Goal: Transaction & Acquisition: Book appointment/travel/reservation

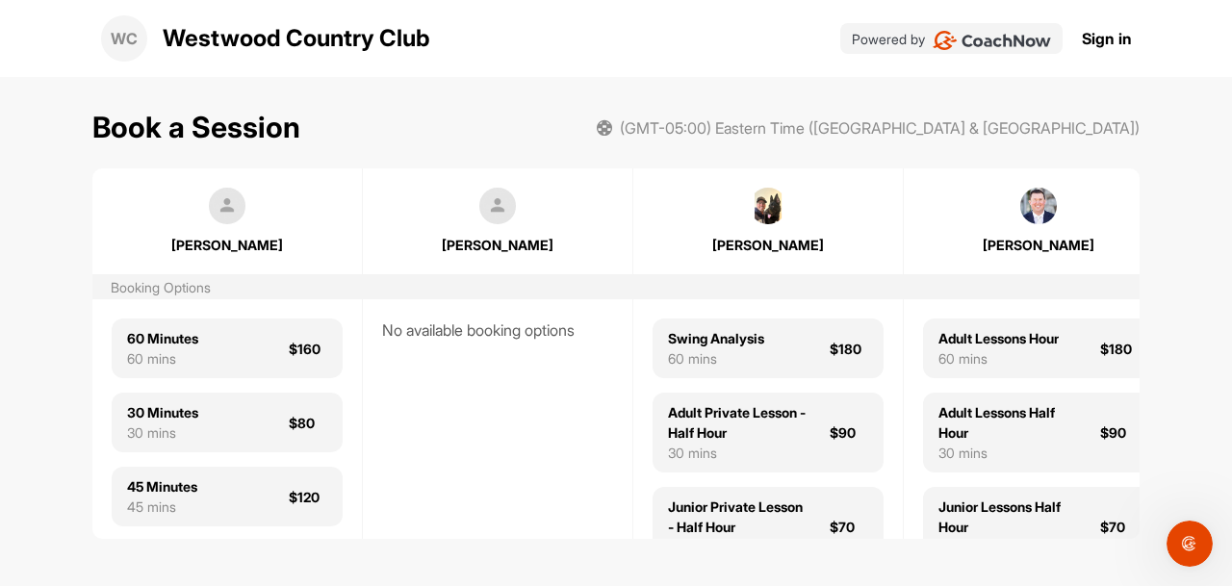
click at [1040, 205] on img at bounding box center [1038, 206] width 37 height 37
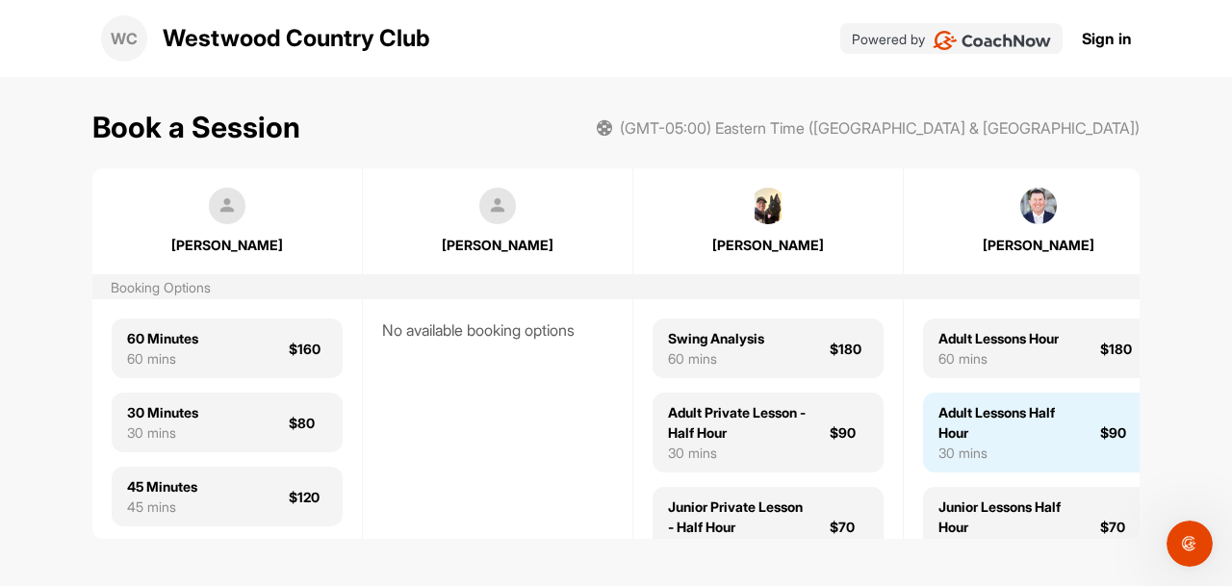
click at [1030, 416] on div "Adult Lessons Half Hour" at bounding box center [1007, 422] width 139 height 40
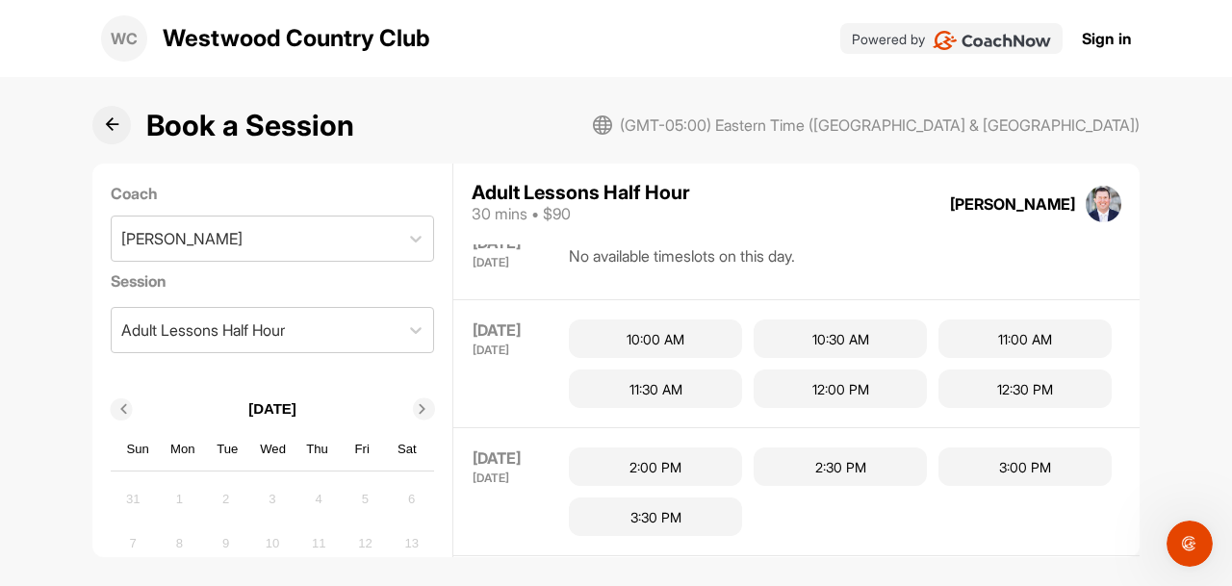
scroll to position [130, 0]
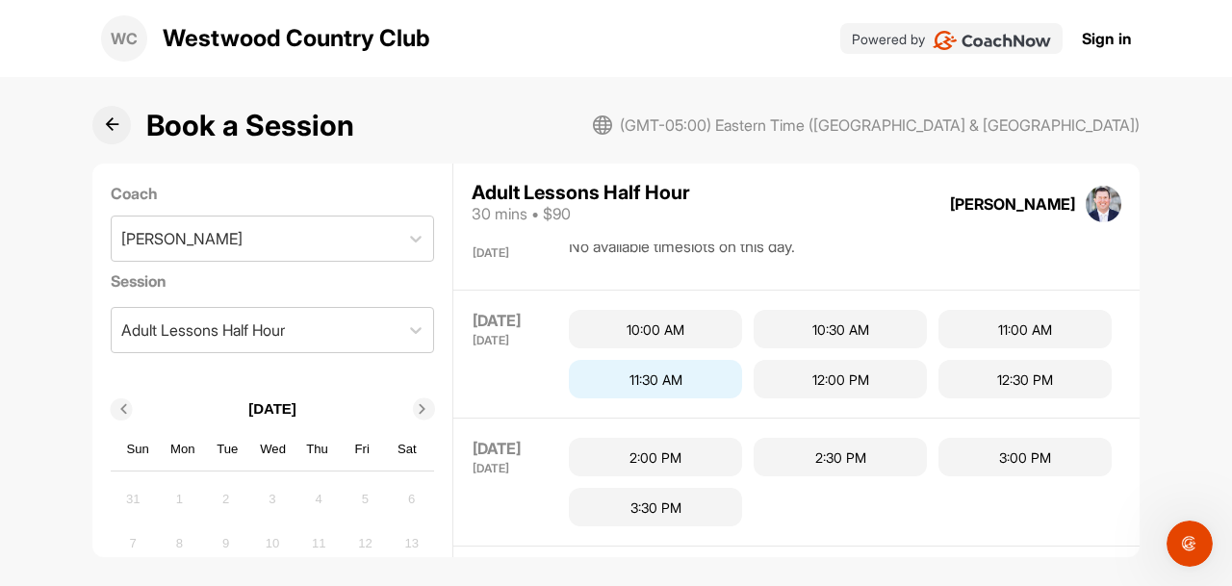
click at [655, 382] on div "11:30 AM" at bounding box center [655, 379] width 173 height 38
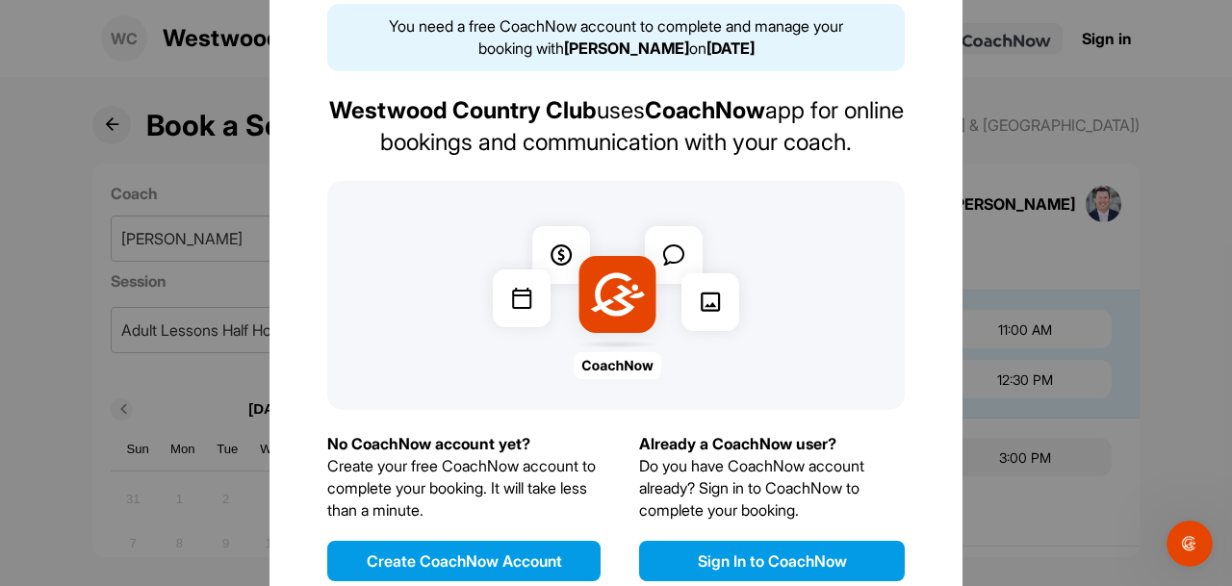
scroll to position [76, 0]
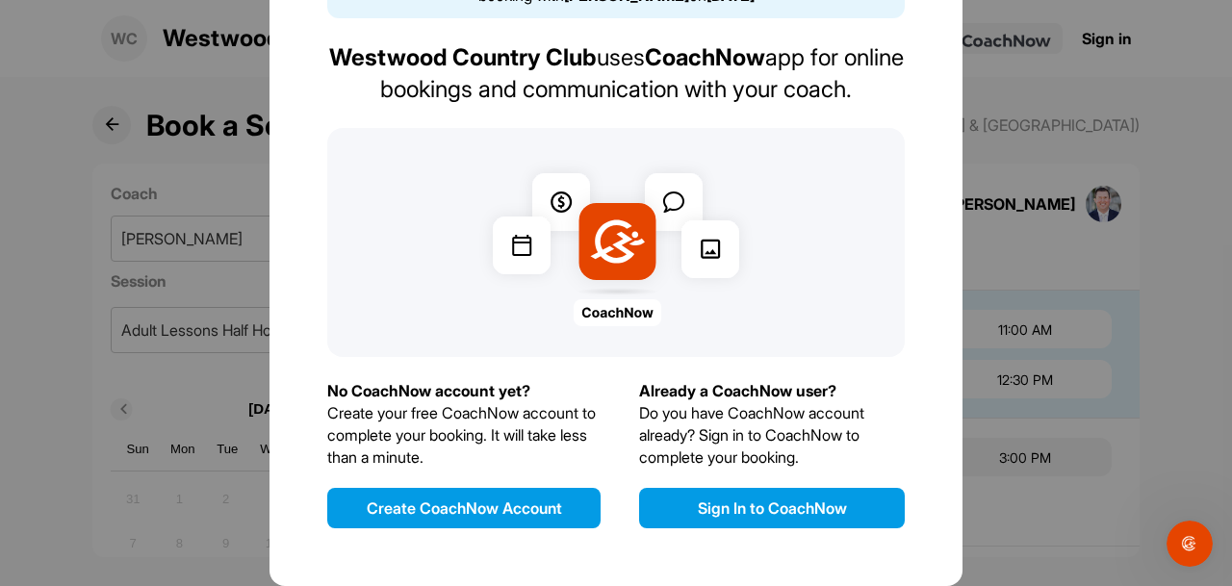
click at [707, 511] on button "Sign In to CoachNow" at bounding box center [772, 508] width 266 height 40
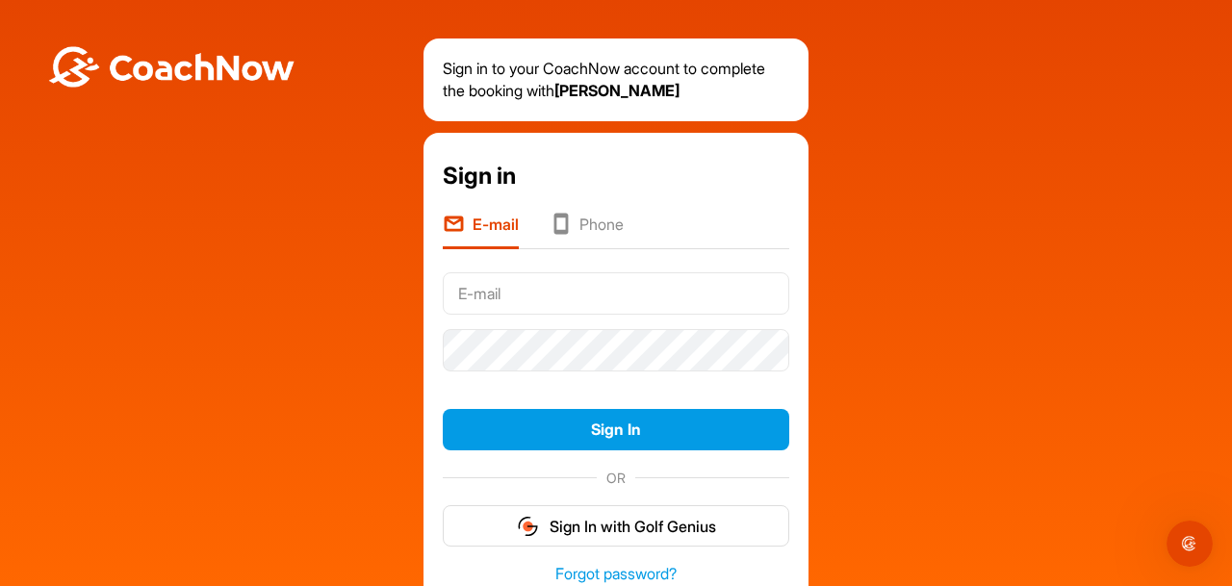
click at [538, 293] on input "text" at bounding box center [616, 293] width 346 height 42
click at [494, 292] on input "text" at bounding box center [616, 293] width 346 height 42
type input "monica.m.condon@gmail.com"
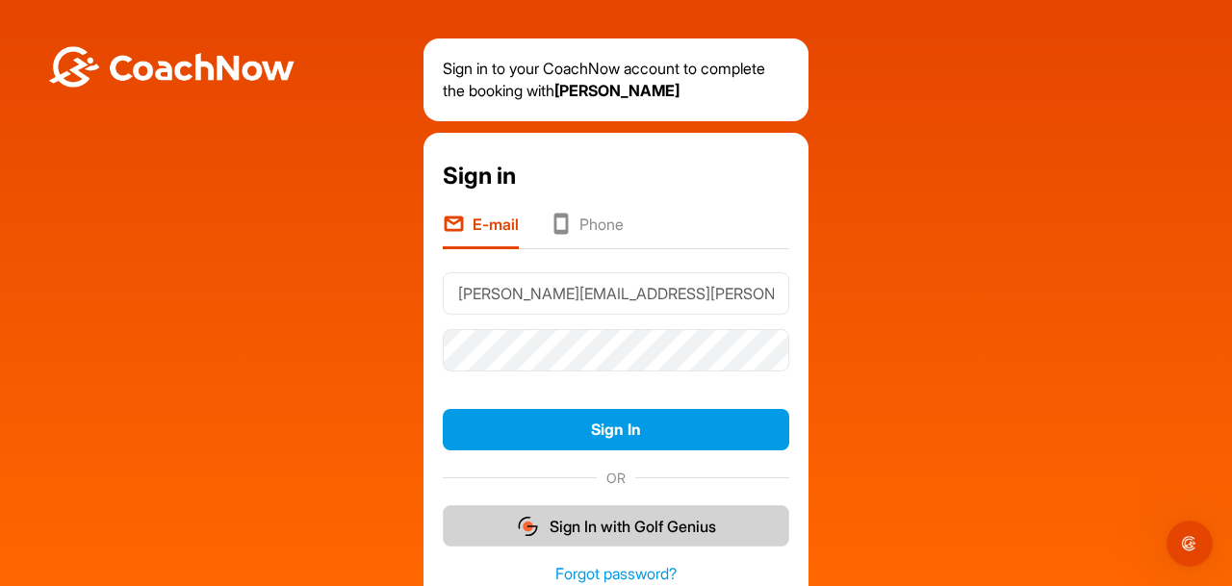
click at [570, 527] on button "Sign In with Golf Genius" at bounding box center [616, 525] width 346 height 41
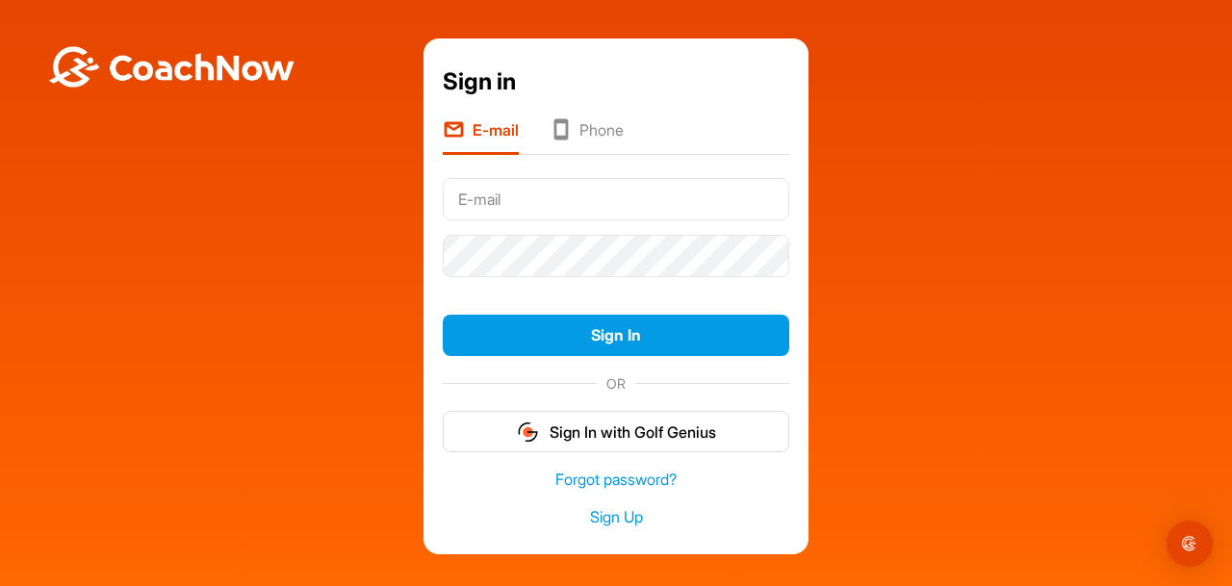
click at [510, 199] on input "text" at bounding box center [616, 199] width 346 height 42
click at [494, 203] on input "text" at bounding box center [616, 199] width 346 height 42
type input "[PERSON_NAME][EMAIL_ADDRESS][PERSON_NAME][DOMAIN_NAME]"
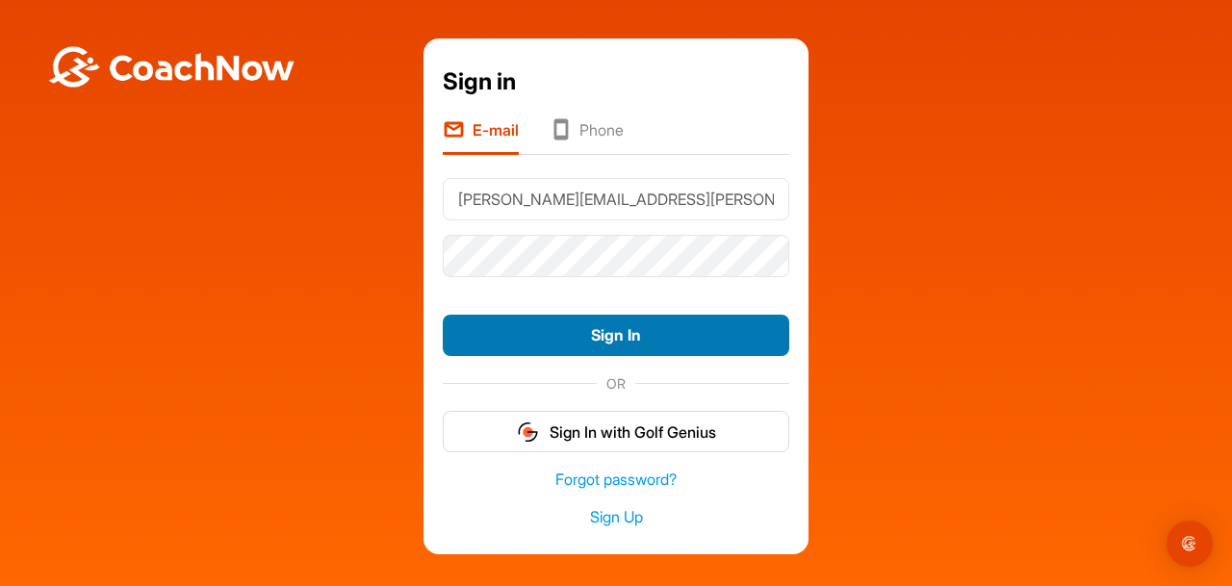
click at [521, 343] on button "Sign In" at bounding box center [616, 335] width 346 height 41
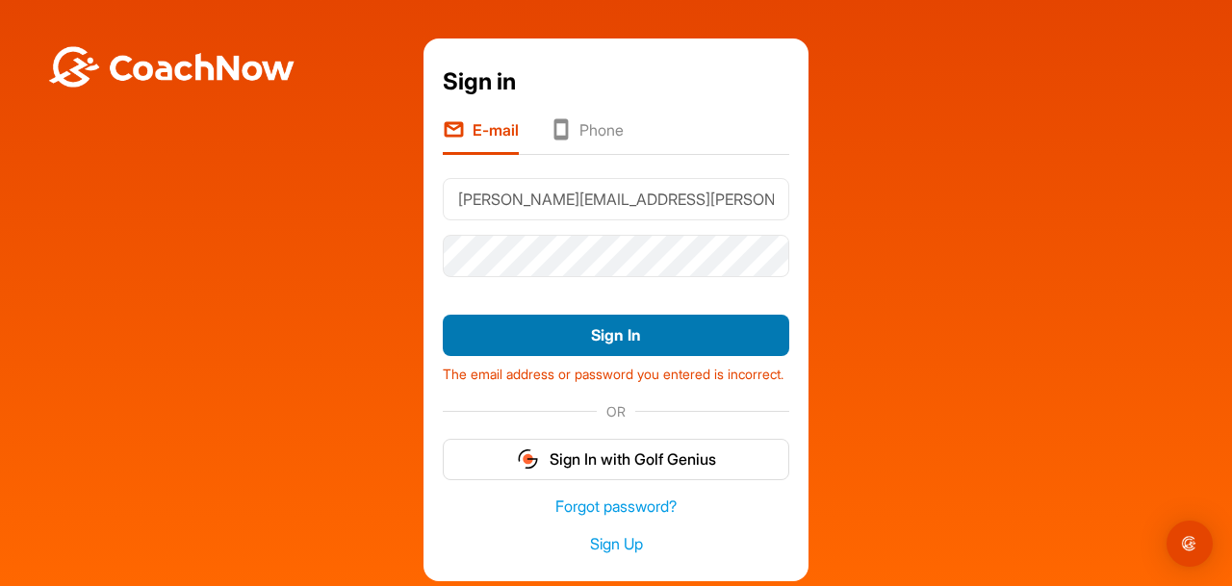
click at [595, 338] on button "Sign In" at bounding box center [616, 335] width 346 height 41
click at [624, 340] on button "Sign In" at bounding box center [616, 335] width 346 height 41
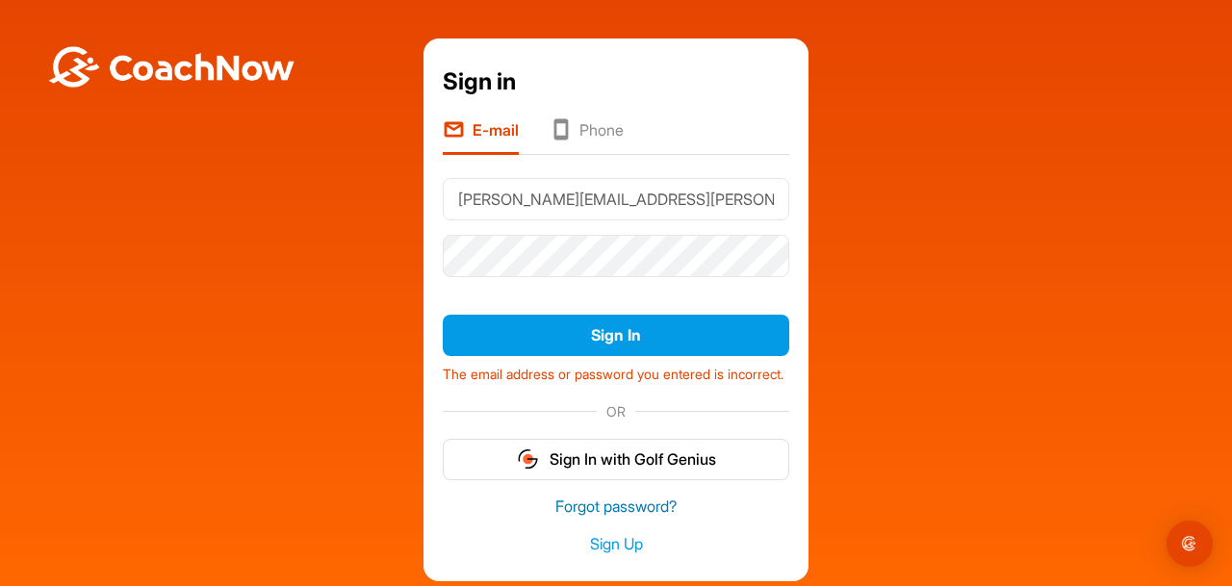
click at [584, 518] on link "Forgot password?" at bounding box center [616, 507] width 346 height 22
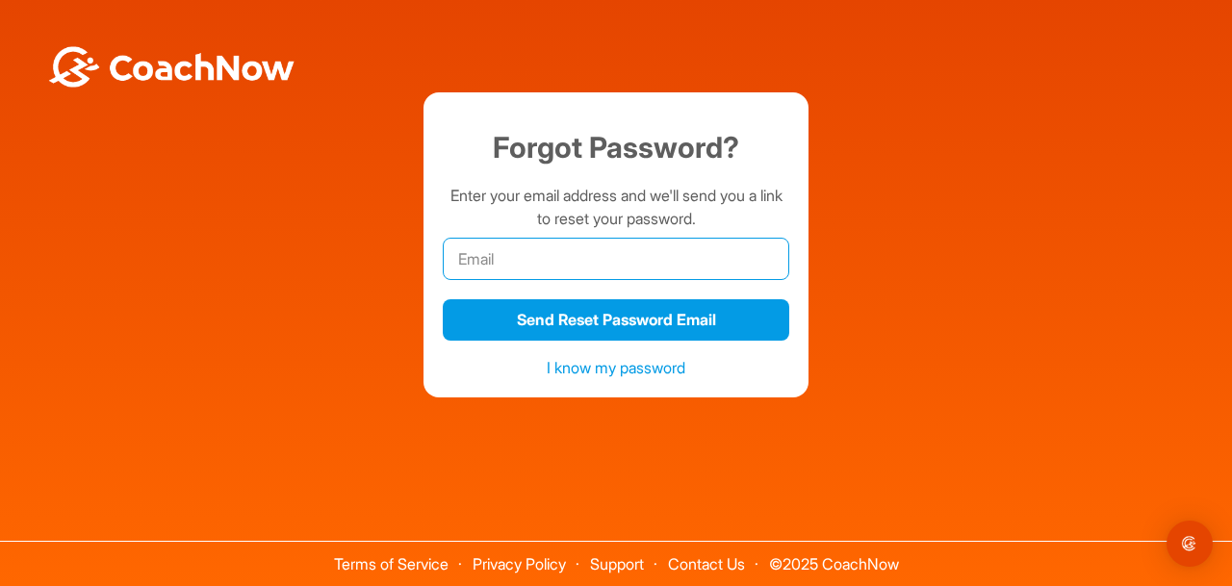
click at [508, 264] on input "email" at bounding box center [616, 259] width 346 height 42
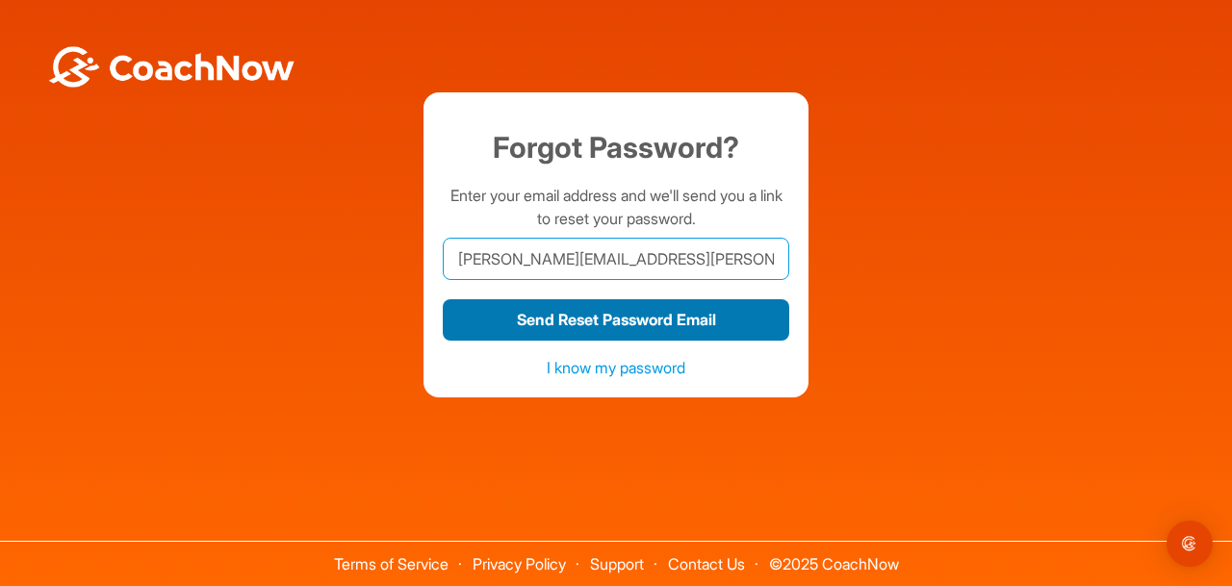
type input "[PERSON_NAME][EMAIL_ADDRESS][PERSON_NAME][DOMAIN_NAME]"
click at [538, 318] on button "Send Reset Password Email" at bounding box center [616, 319] width 346 height 41
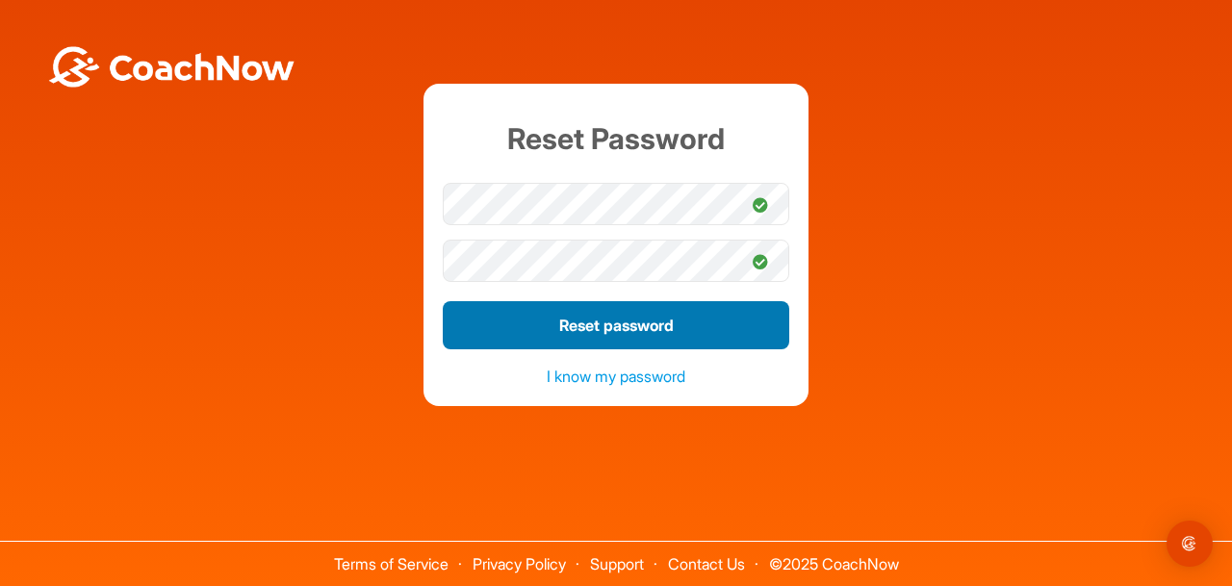
click at [590, 329] on button "Reset password" at bounding box center [616, 325] width 346 height 48
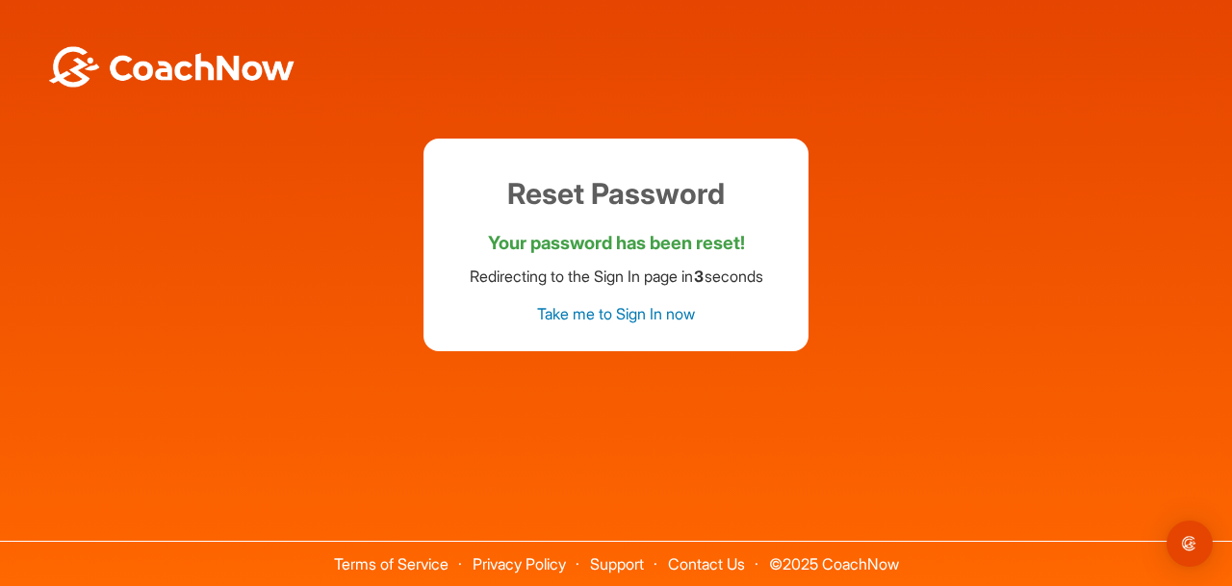
click at [589, 318] on link "Take me to Sign In now" at bounding box center [616, 313] width 158 height 19
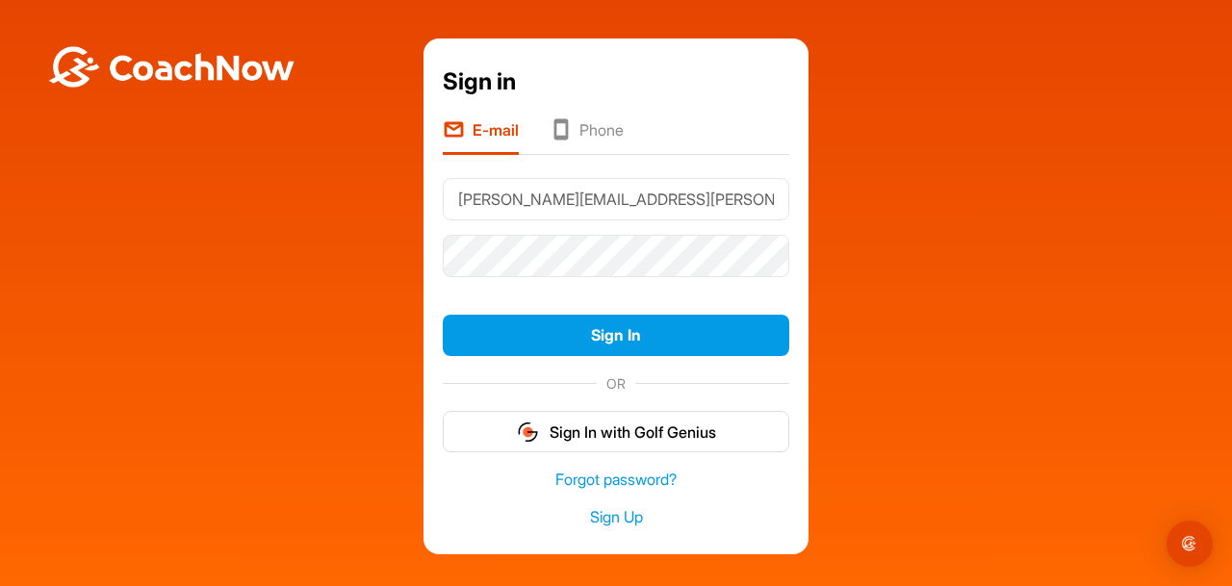
type input "[PERSON_NAME][EMAIL_ADDRESS][PERSON_NAME][DOMAIN_NAME]"
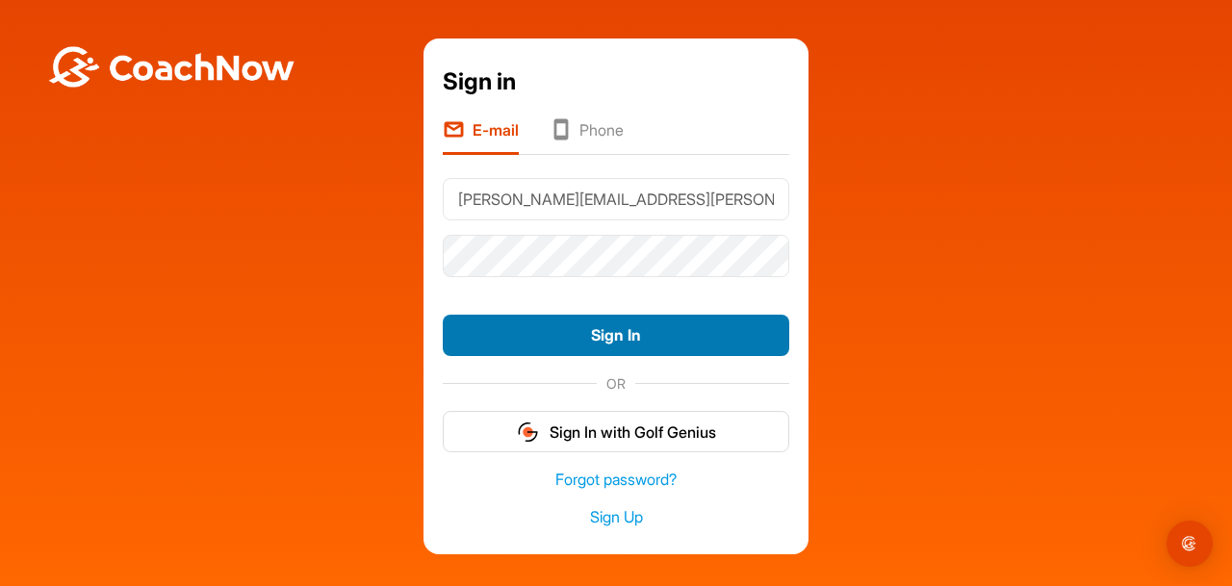
click at [643, 340] on button "Sign In" at bounding box center [616, 335] width 346 height 41
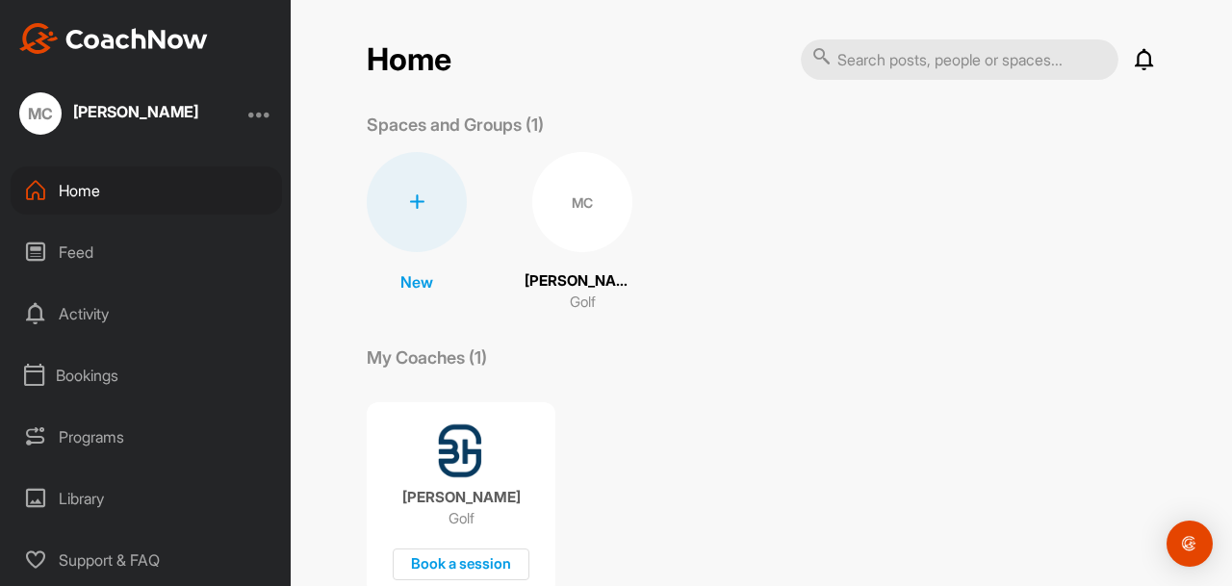
click at [584, 213] on div "MC" at bounding box center [582, 202] width 100 height 100
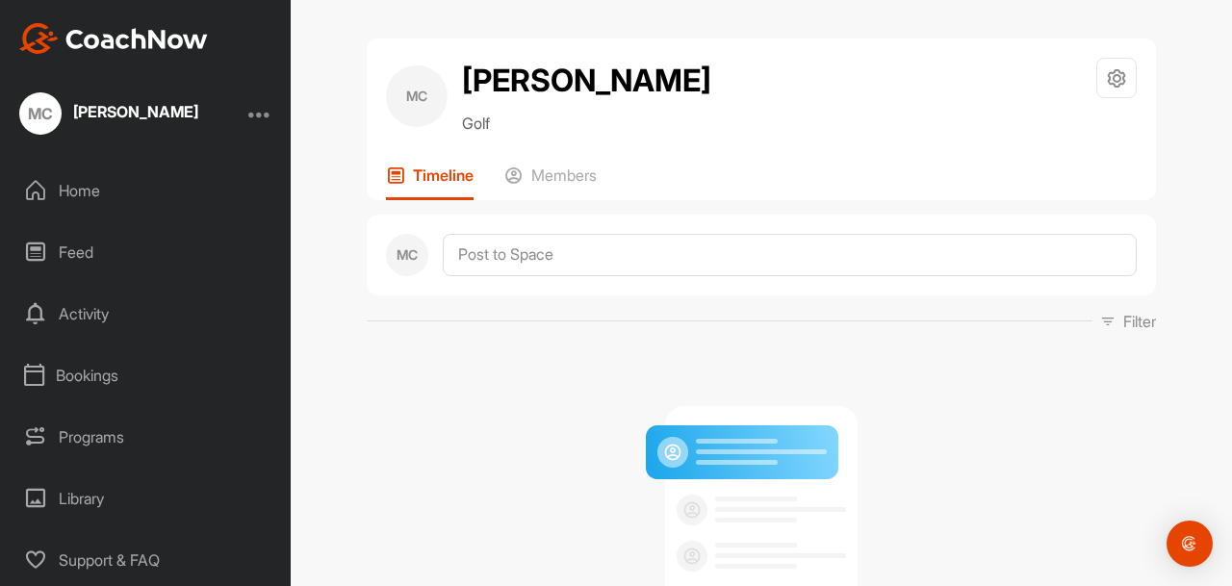
click at [92, 192] on div "Home" at bounding box center [146, 190] width 271 height 48
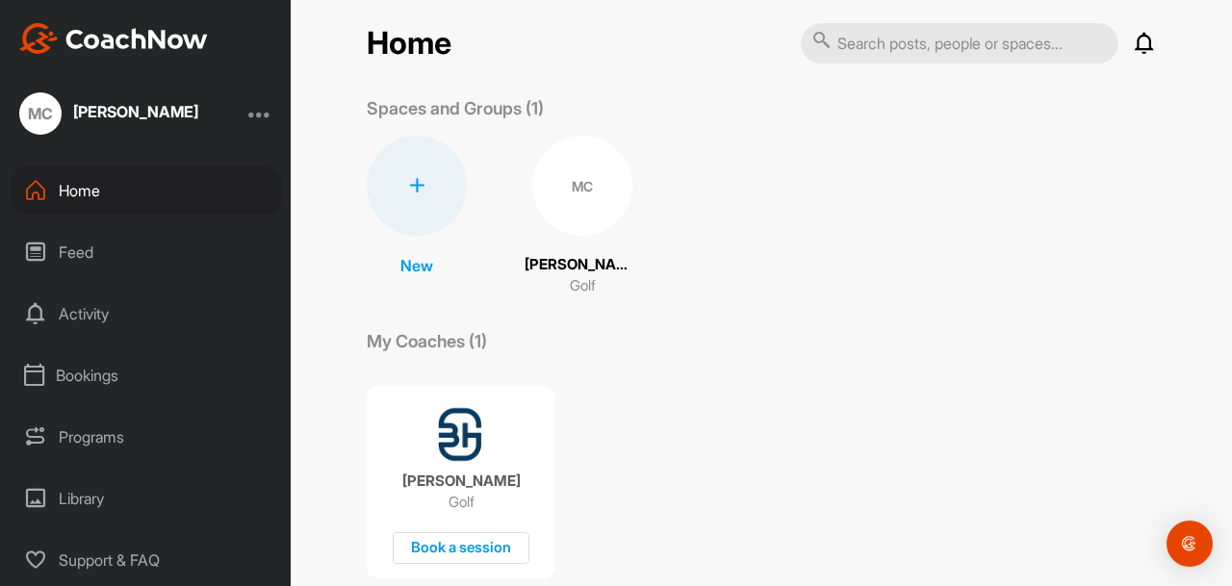
scroll to position [234, 0]
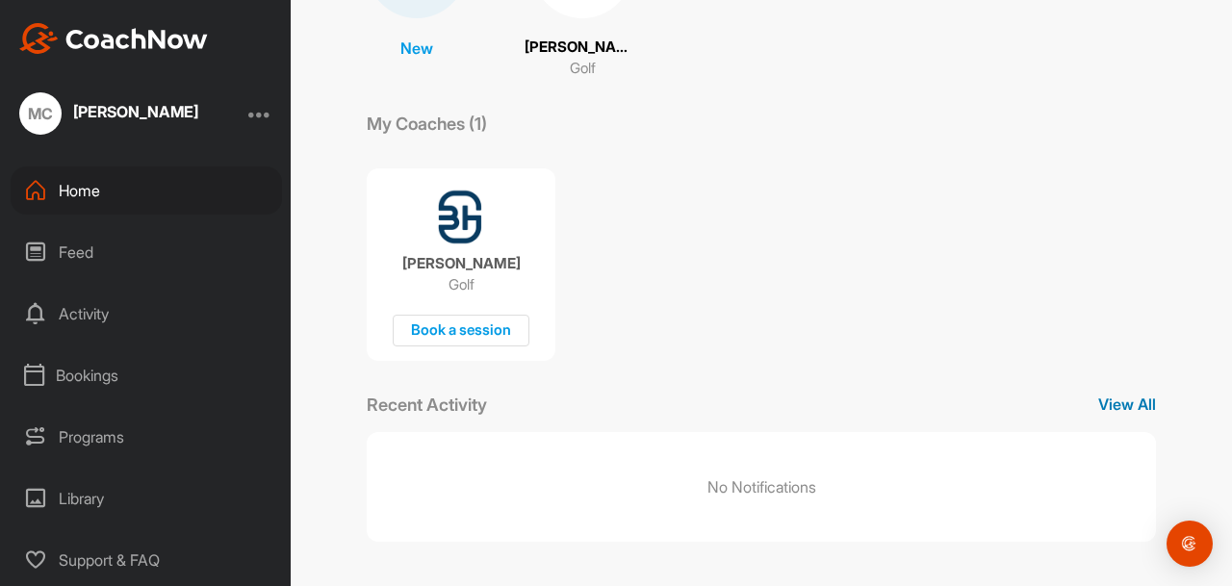
click at [1122, 404] on p "View All" at bounding box center [1127, 404] width 58 height 23
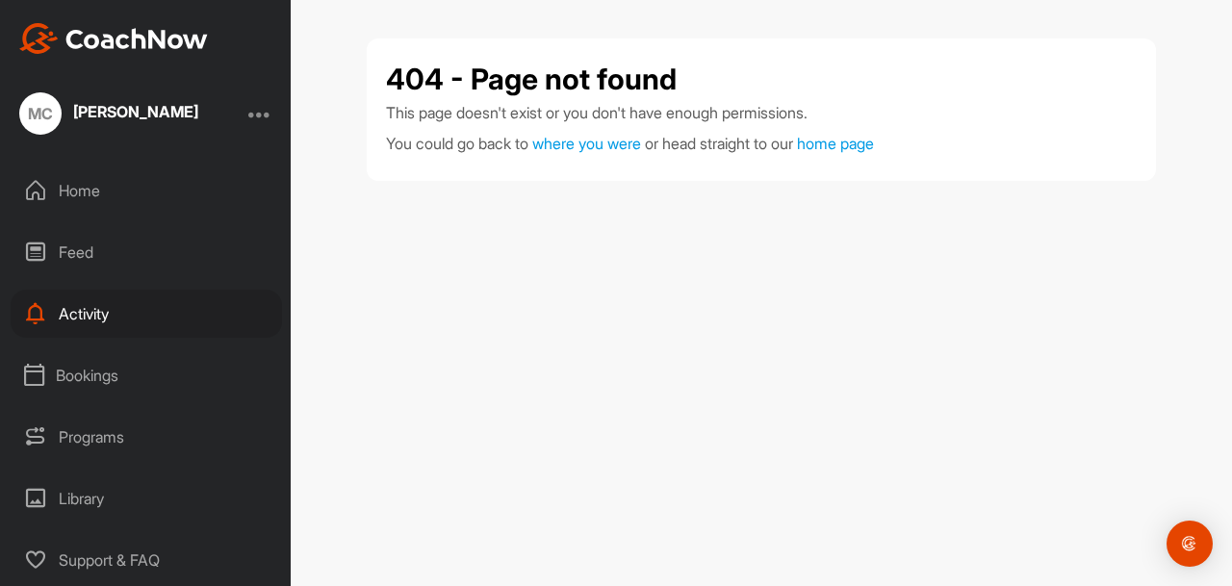
click at [264, 115] on div at bounding box center [259, 113] width 23 height 23
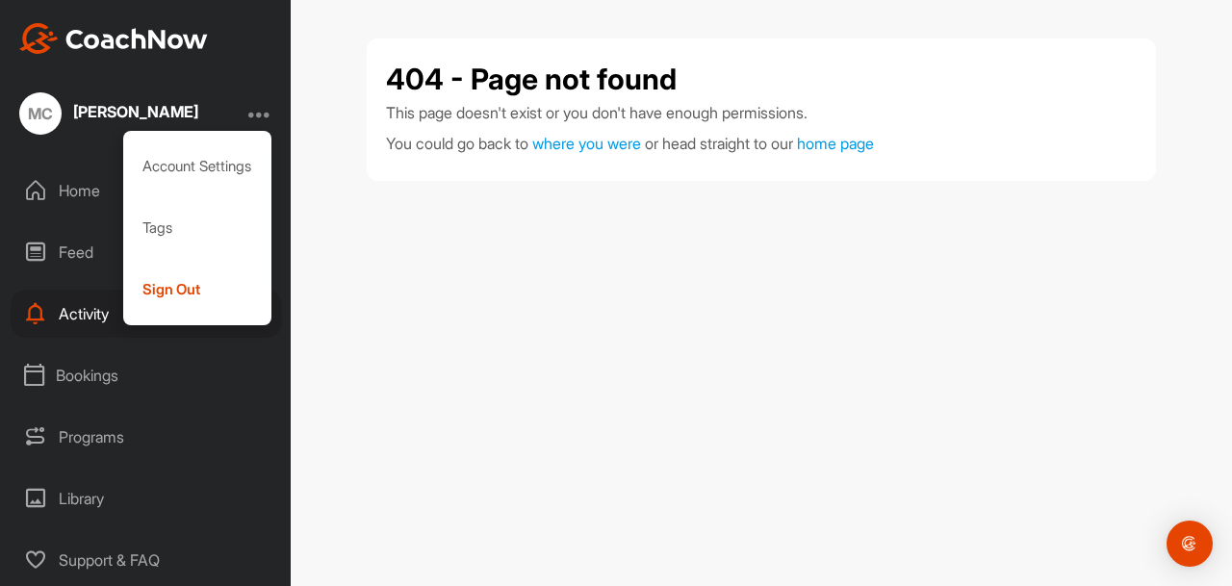
click at [79, 381] on div "Bookings" at bounding box center [146, 375] width 271 height 48
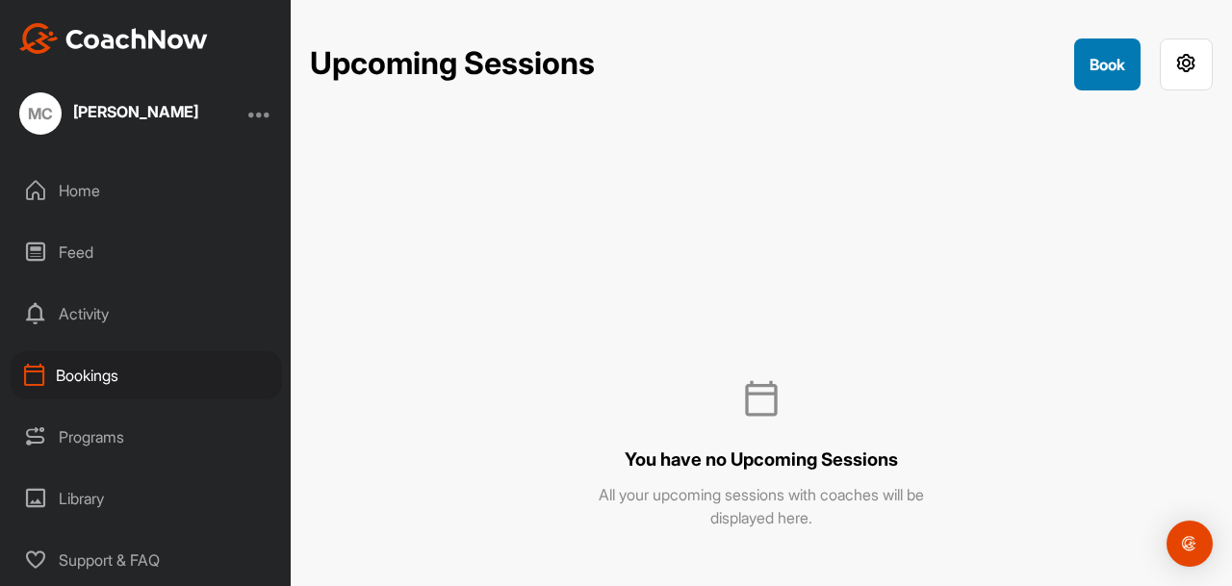
click at [1106, 63] on button "Book" at bounding box center [1107, 64] width 66 height 52
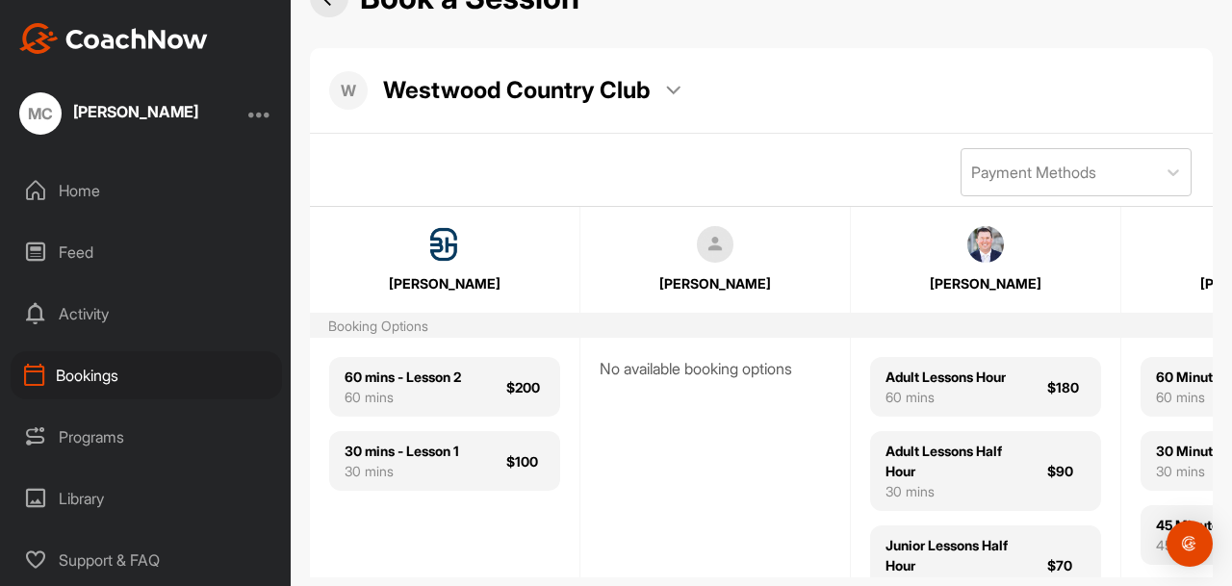
scroll to position [62, 0]
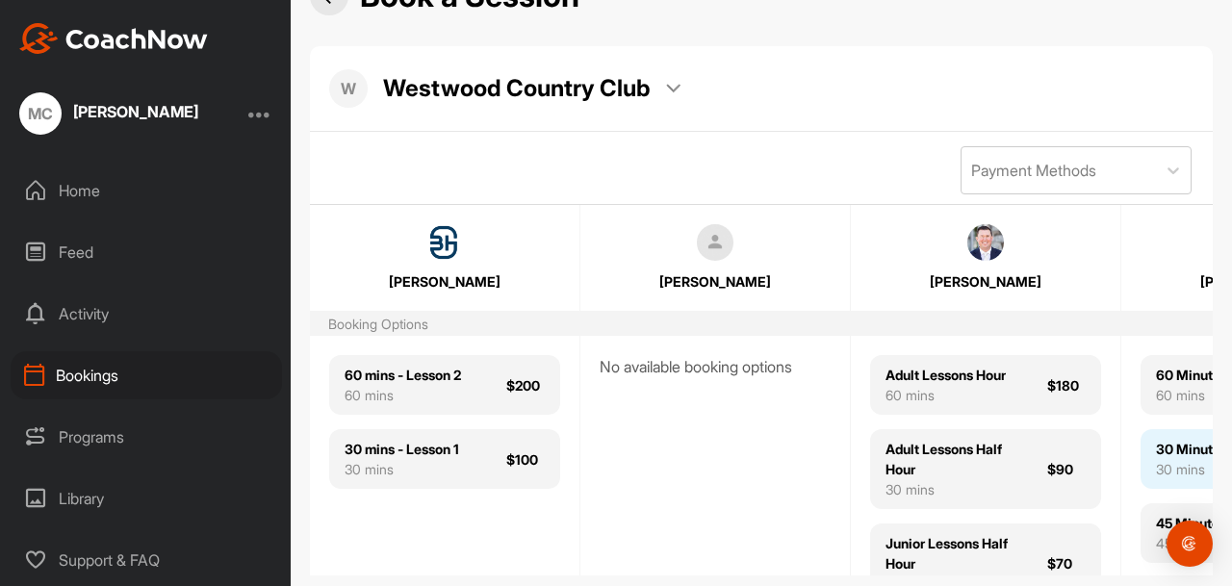
click at [1172, 451] on div "30 Minutes" at bounding box center [1191, 449] width 71 height 20
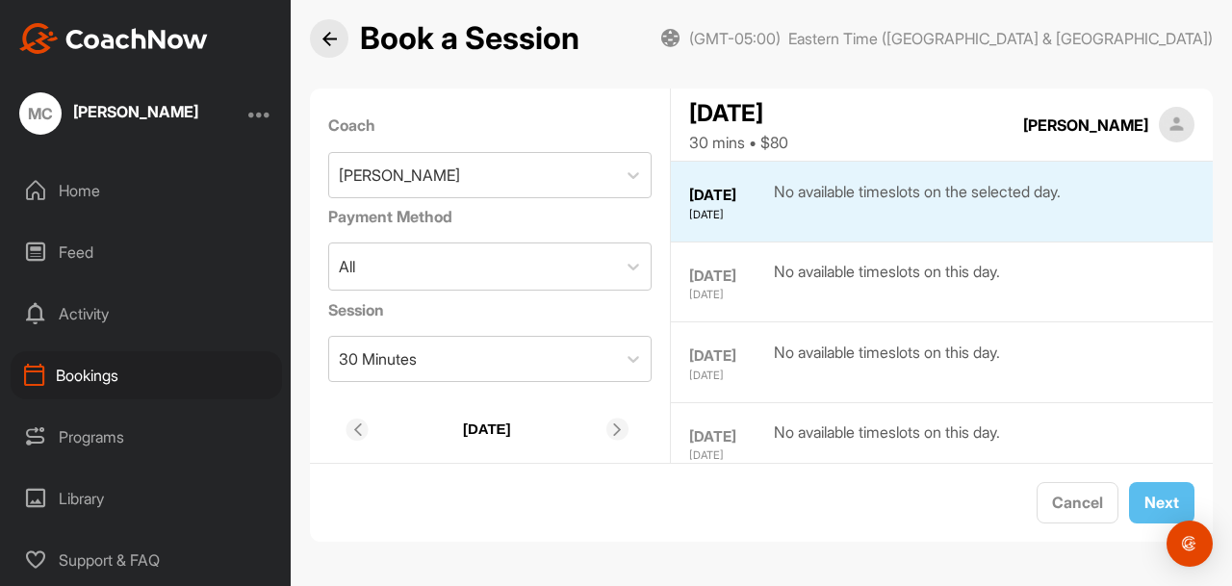
scroll to position [19, 0]
click at [326, 42] on img at bounding box center [329, 39] width 14 height 14
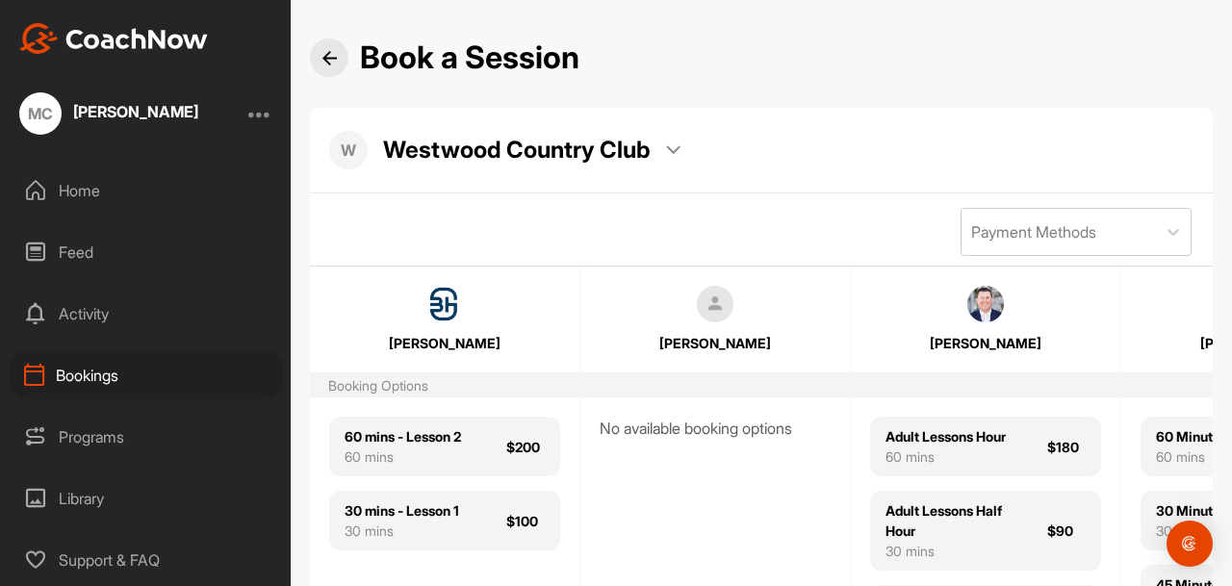
click at [987, 308] on img at bounding box center [985, 304] width 37 height 37
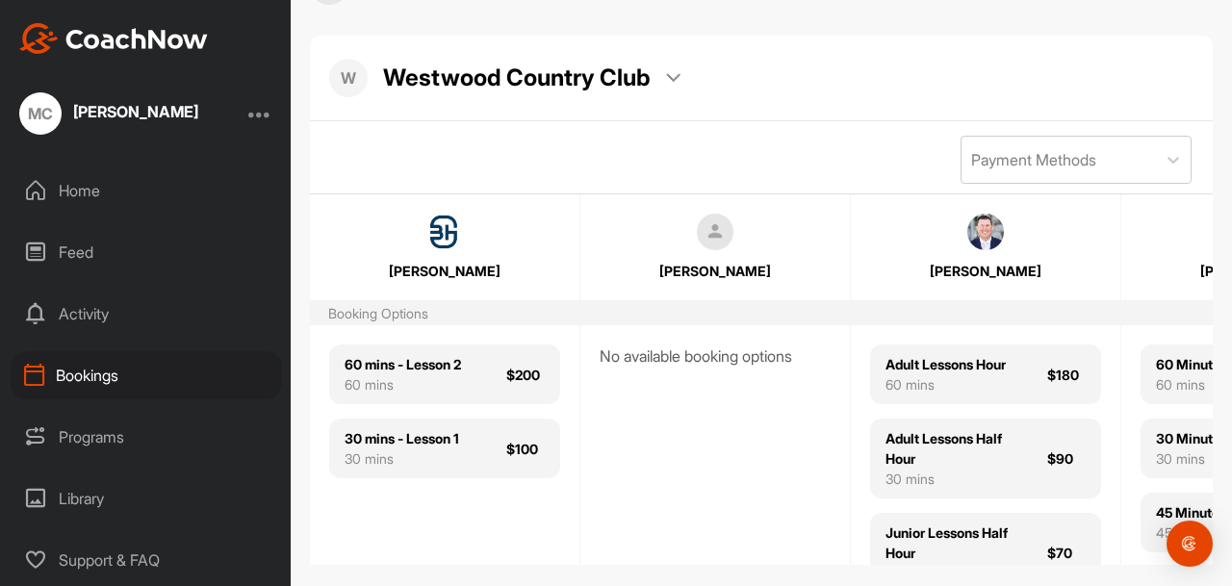
scroll to position [95, 0]
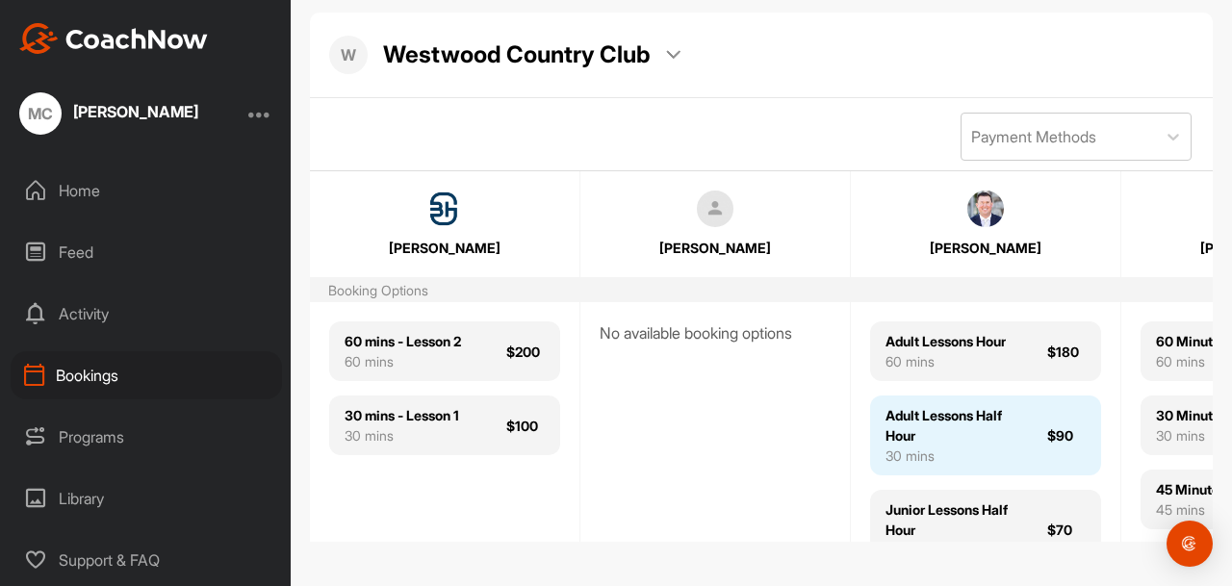
click at [956, 420] on div "Adult Lessons Half Hour" at bounding box center [954, 425] width 139 height 40
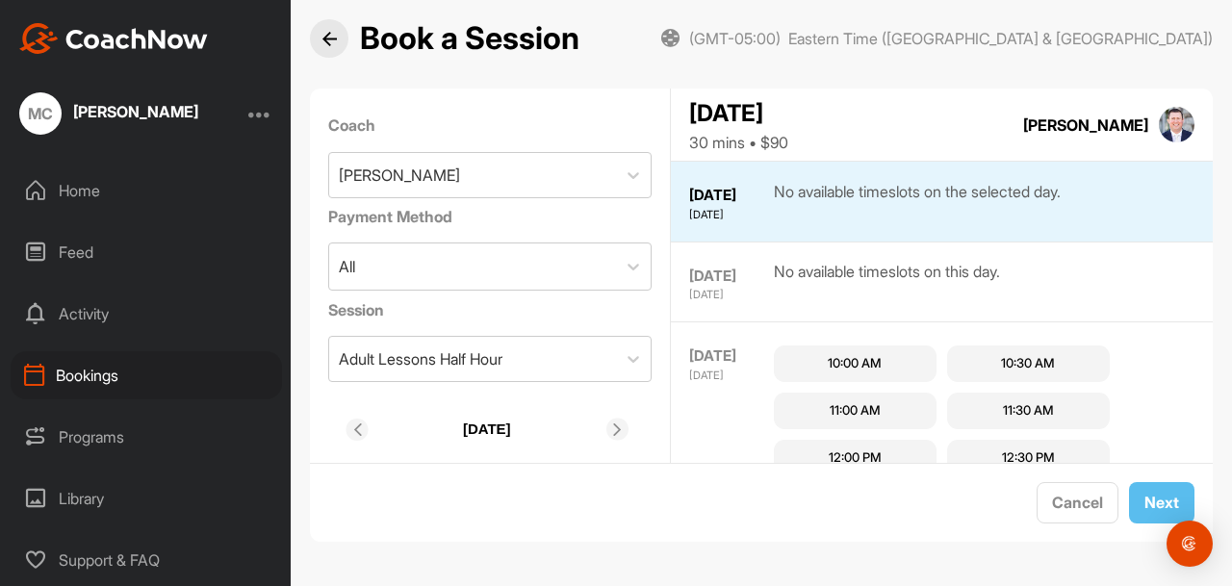
scroll to position [19, 0]
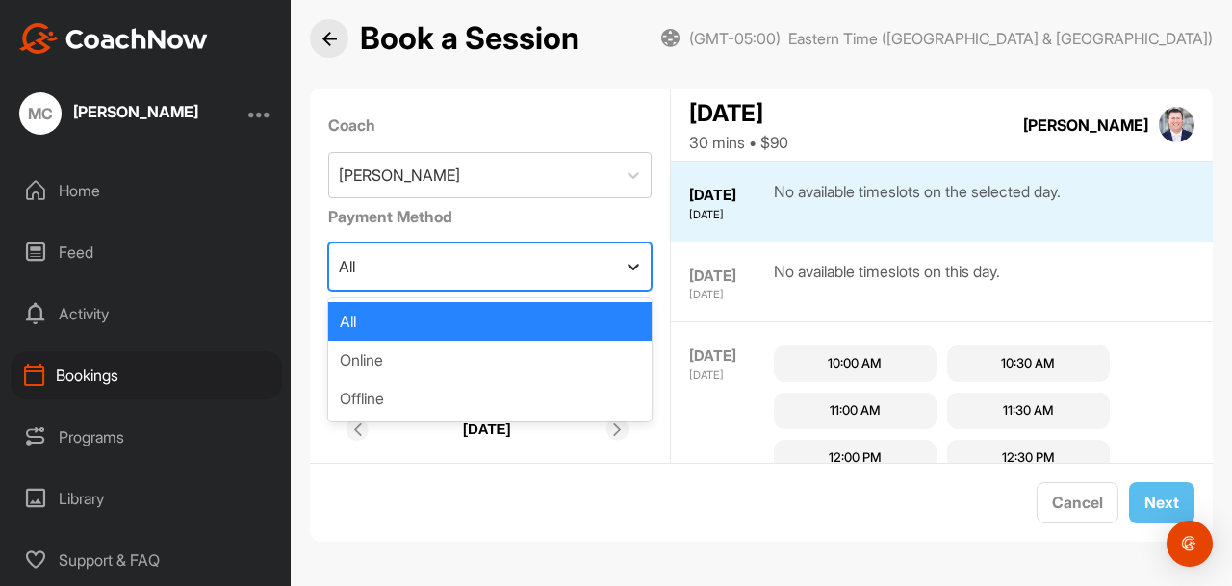
click at [635, 269] on icon at bounding box center [633, 267] width 12 height 7
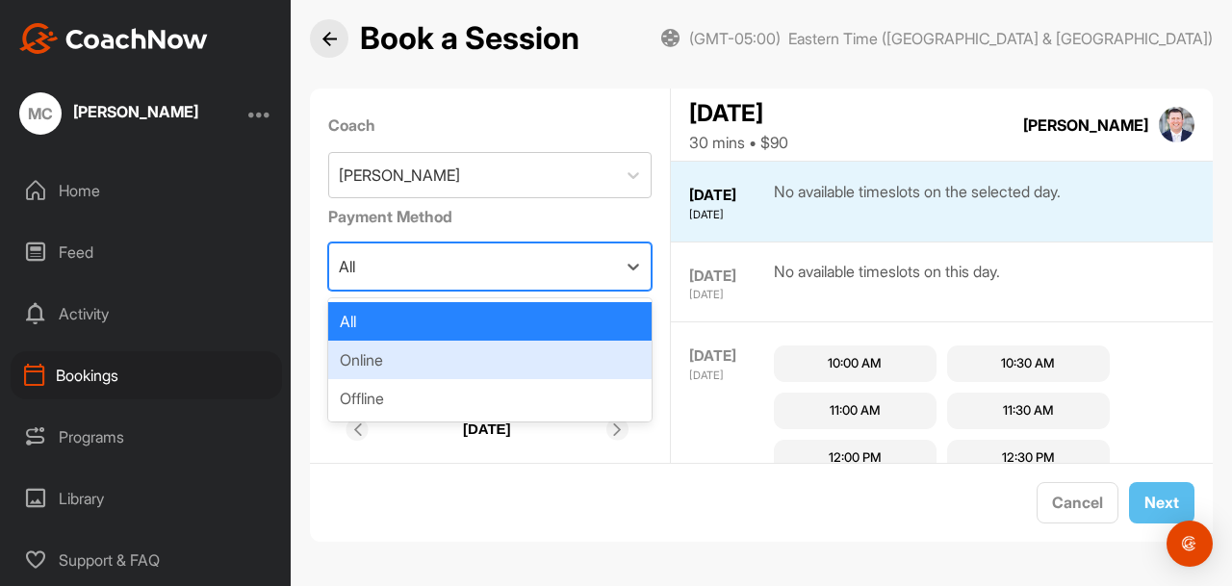
click at [612, 358] on div "Online" at bounding box center [490, 360] width 324 height 38
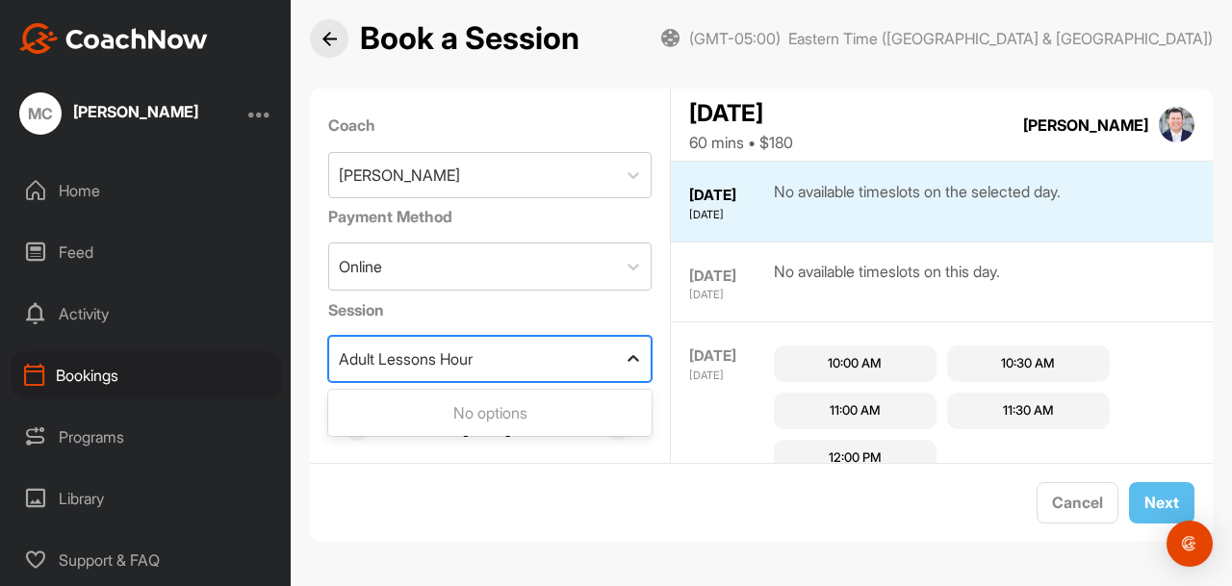
click at [634, 360] on icon at bounding box center [632, 358] width 19 height 19
click at [633, 360] on icon at bounding box center [632, 358] width 19 height 19
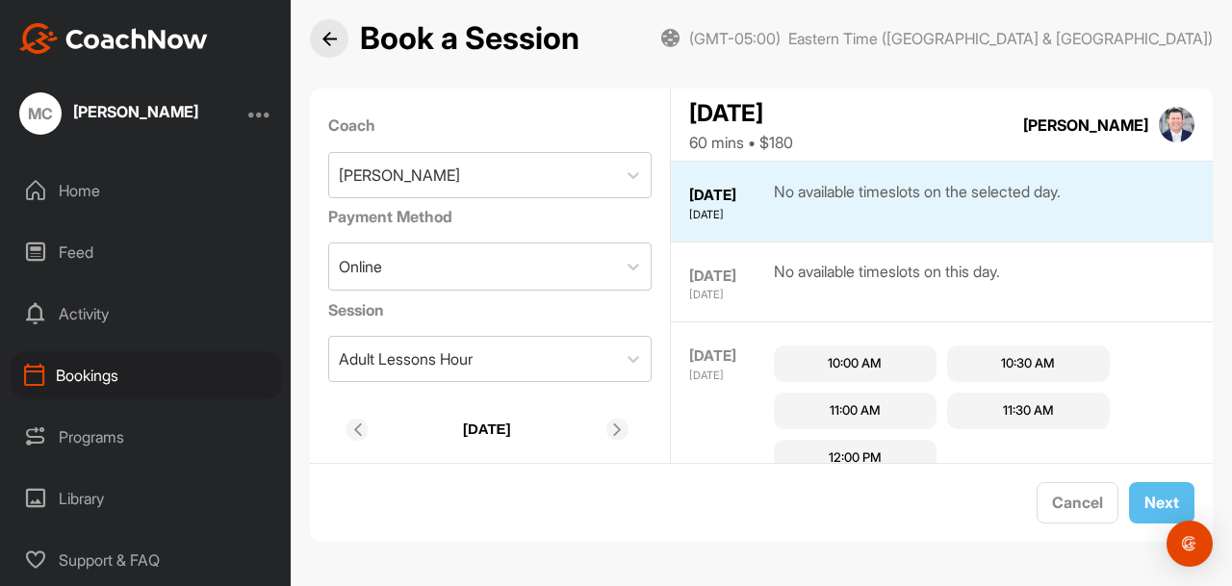
click at [648, 477] on div "Cancel Next" at bounding box center [761, 502] width 903 height 79
click at [1182, 127] on img at bounding box center [1176, 125] width 37 height 37
click at [331, 44] on img at bounding box center [329, 39] width 14 height 14
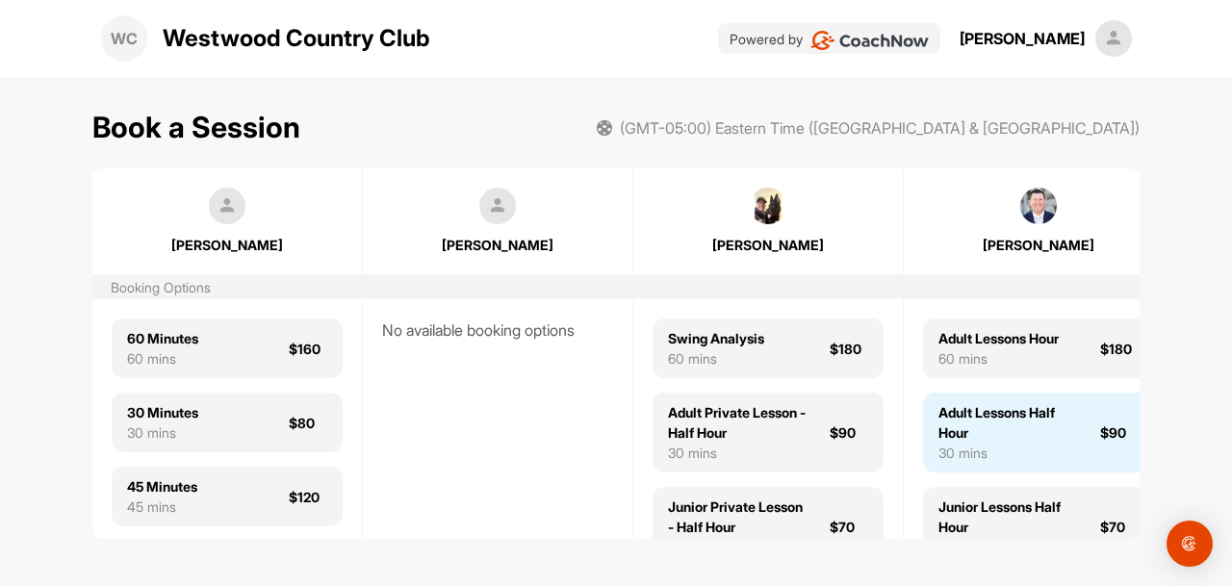
click at [1016, 420] on div "Adult Lessons Half Hour" at bounding box center [1007, 422] width 139 height 40
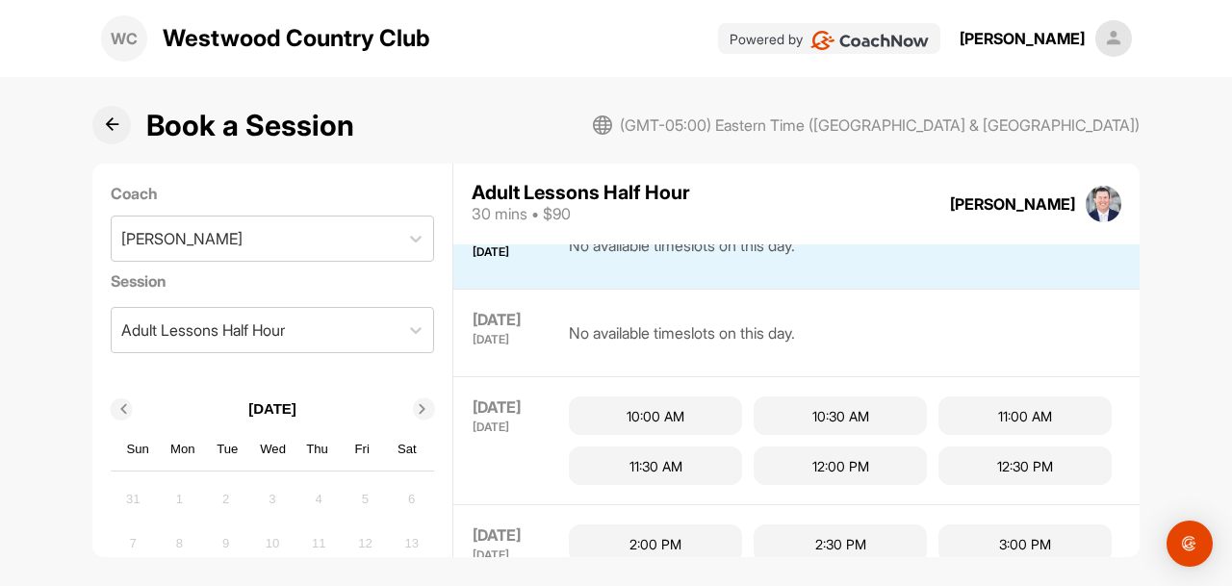
scroll to position [41, 0]
click at [657, 471] on div "11:30 AM" at bounding box center [655, 467] width 173 height 38
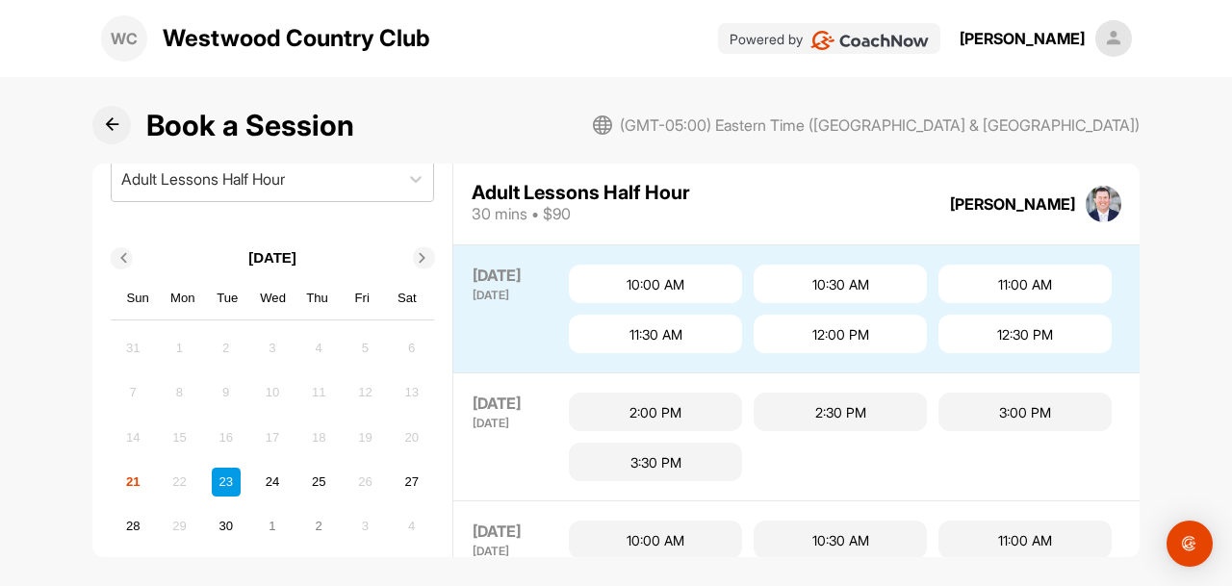
scroll to position [172, 0]
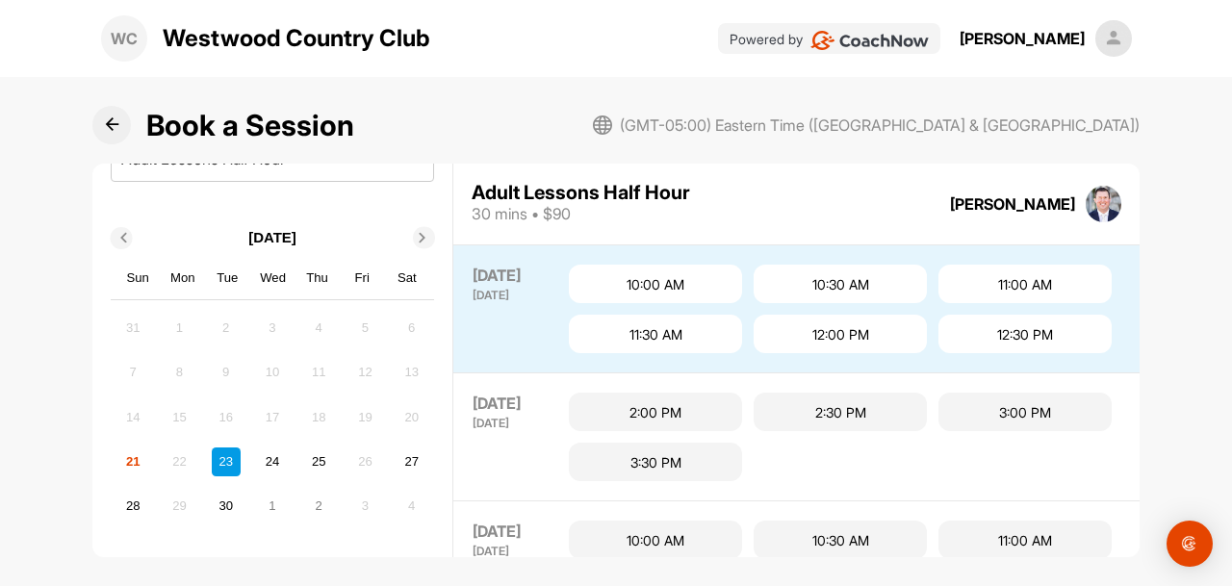
click at [114, 126] on icon at bounding box center [112, 124] width 14 height 14
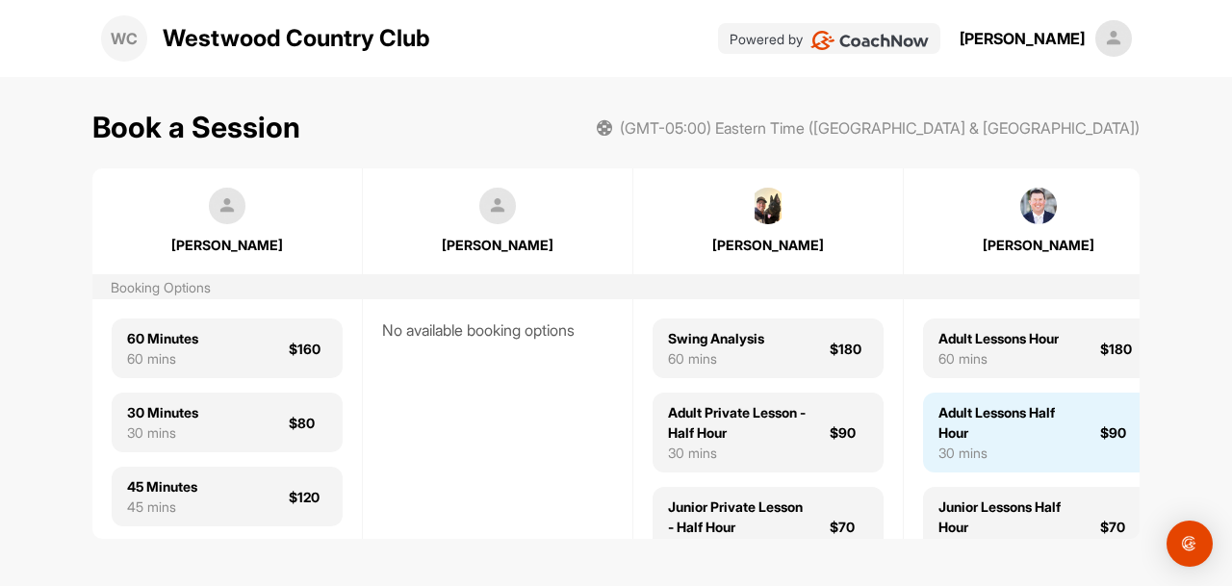
click at [972, 418] on div "Adult Lessons Half Hour" at bounding box center [1007, 422] width 139 height 40
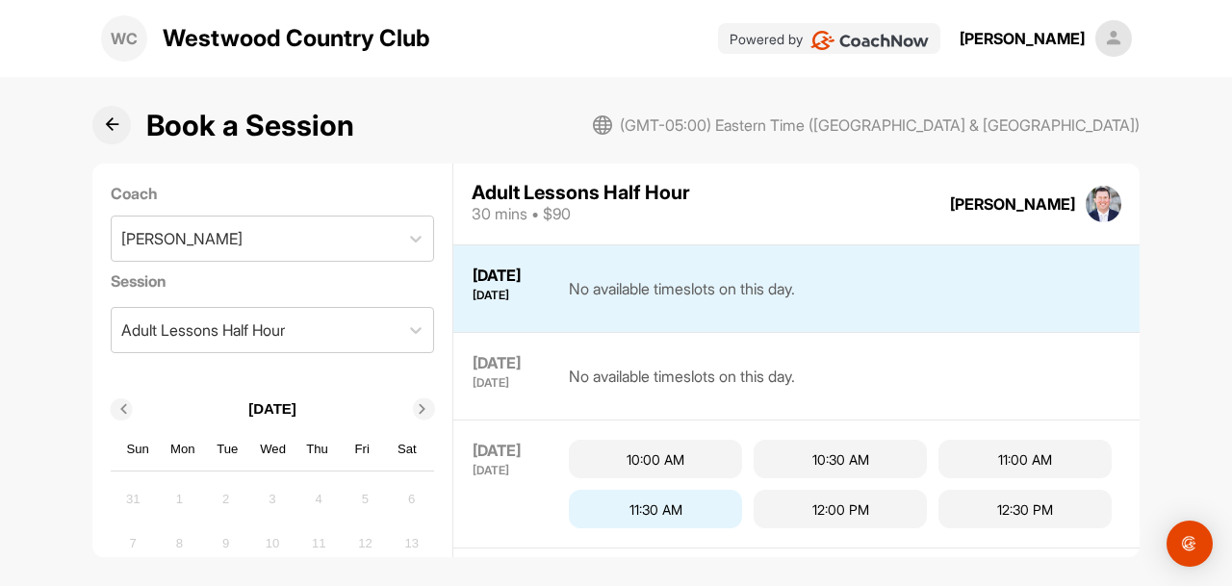
click at [698, 507] on div "11:30 AM" at bounding box center [655, 509] width 173 height 38
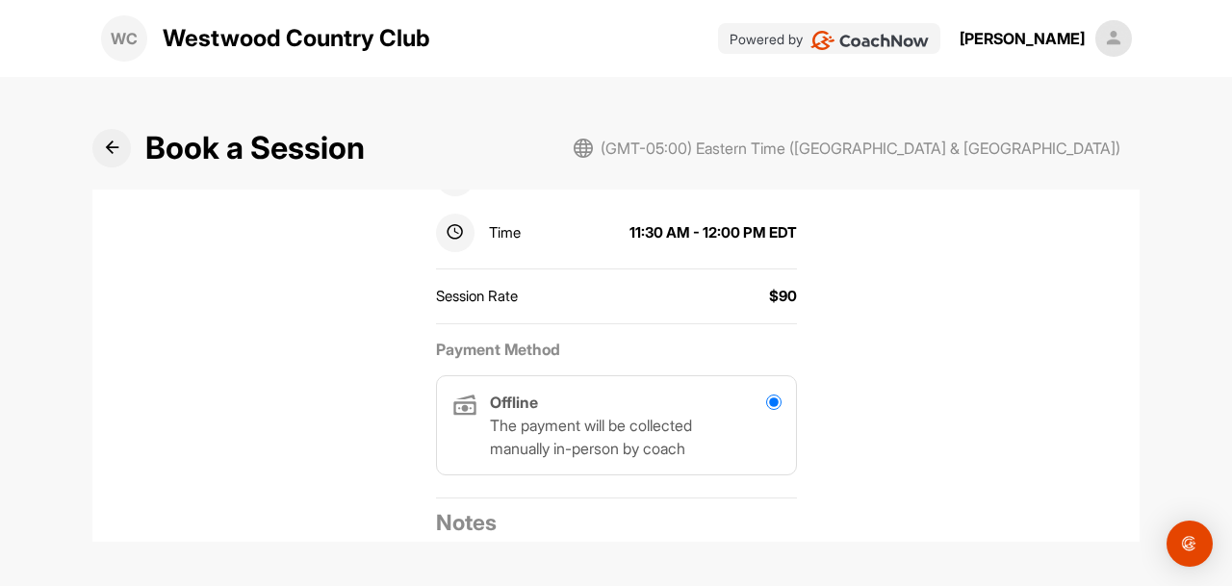
scroll to position [358, 0]
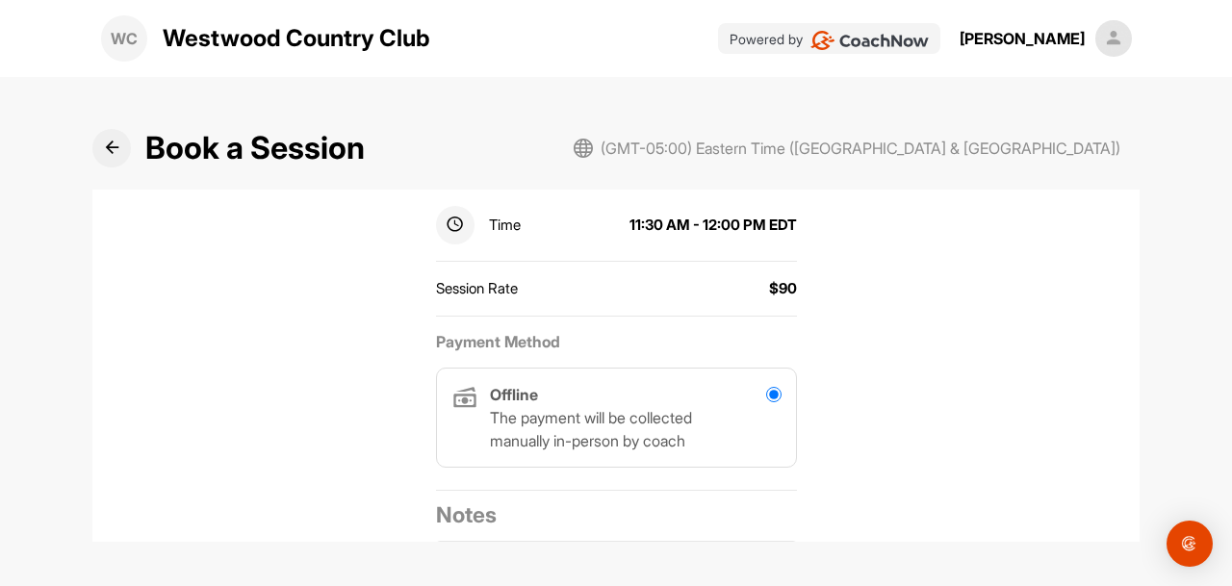
click at [775, 398] on input "radio" at bounding box center [773, 394] width 15 height 15
click at [775, 395] on input "radio" at bounding box center [773, 394] width 15 height 15
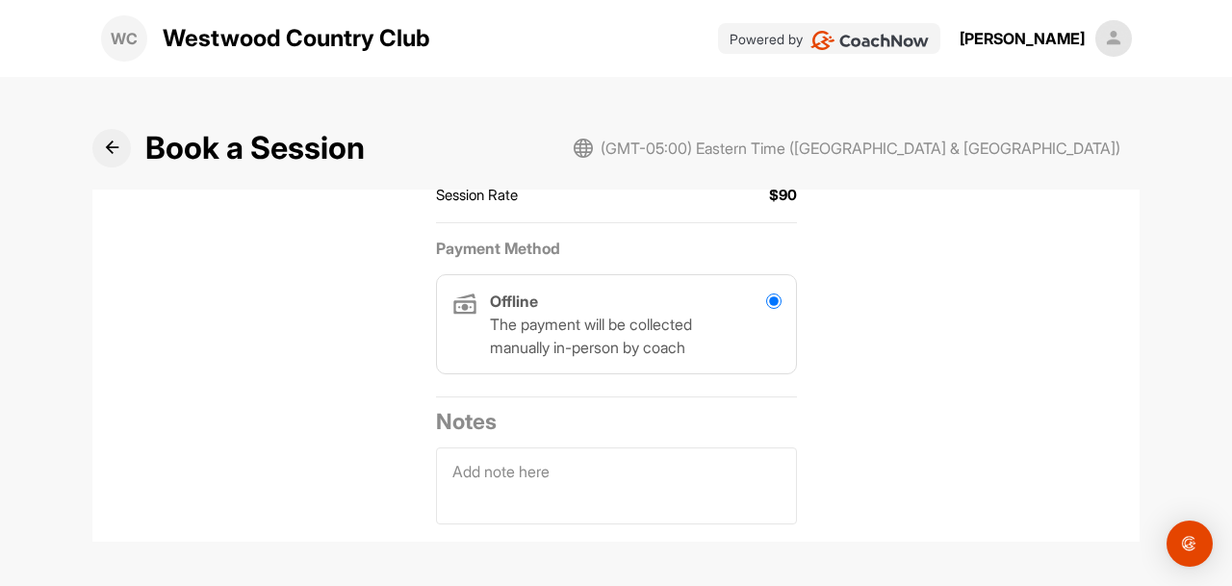
scroll to position [540, 0]
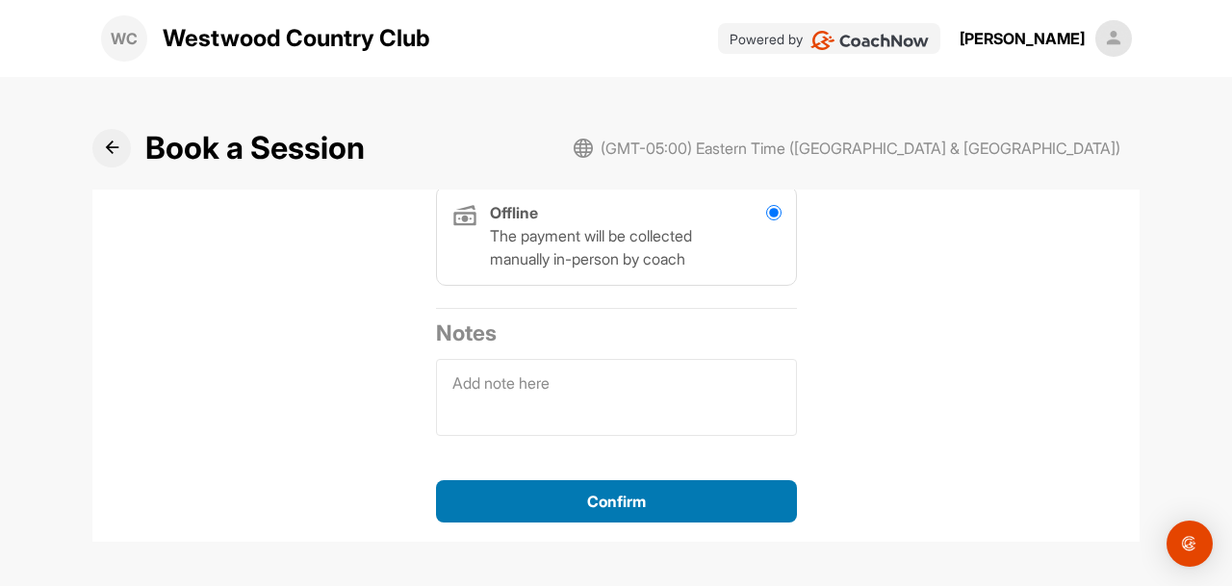
click at [630, 499] on span "Confirm" at bounding box center [616, 501] width 59 height 19
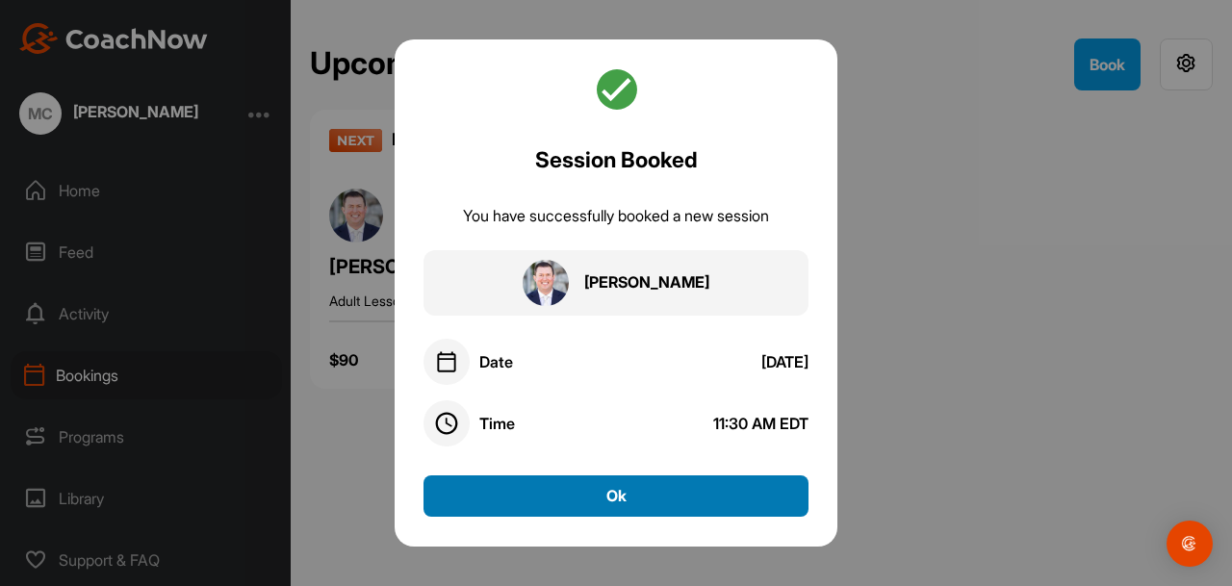
click at [629, 498] on button "Ok" at bounding box center [615, 495] width 385 height 41
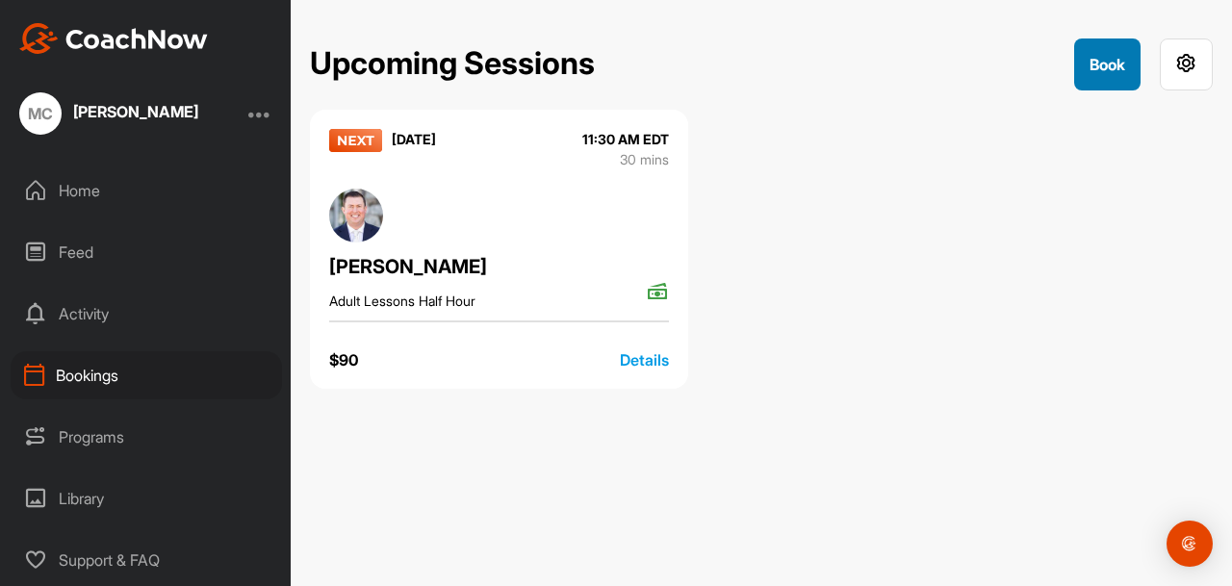
click at [1101, 66] on button "Book" at bounding box center [1107, 64] width 66 height 52
